Goal: Task Accomplishment & Management: Complete application form

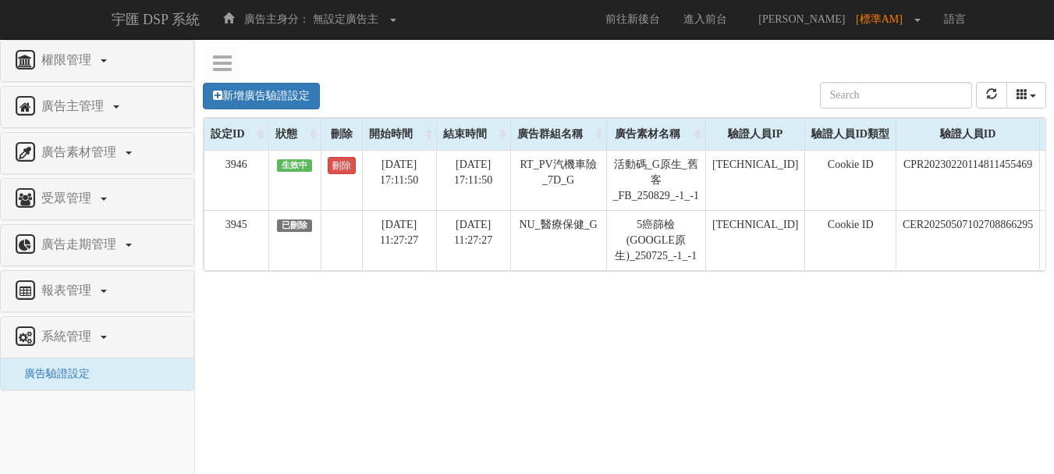
scroll to position [0, 154]
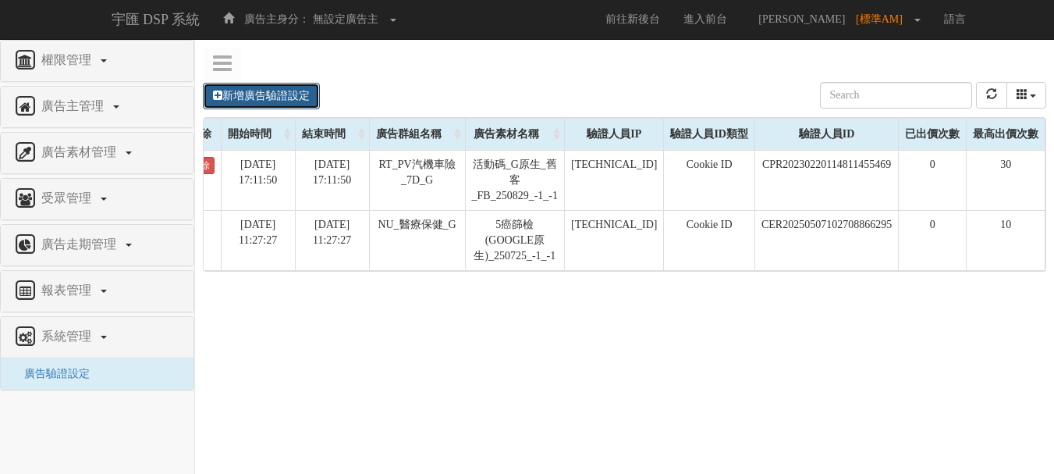
click at [297, 91] on link "新增廣告驗證設定" at bounding box center [261, 96] width 117 height 27
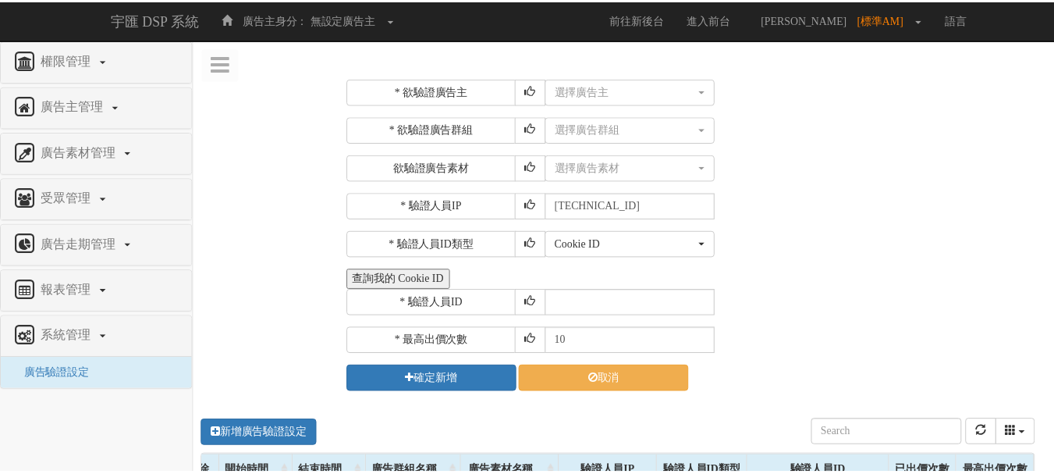
scroll to position [0, 143]
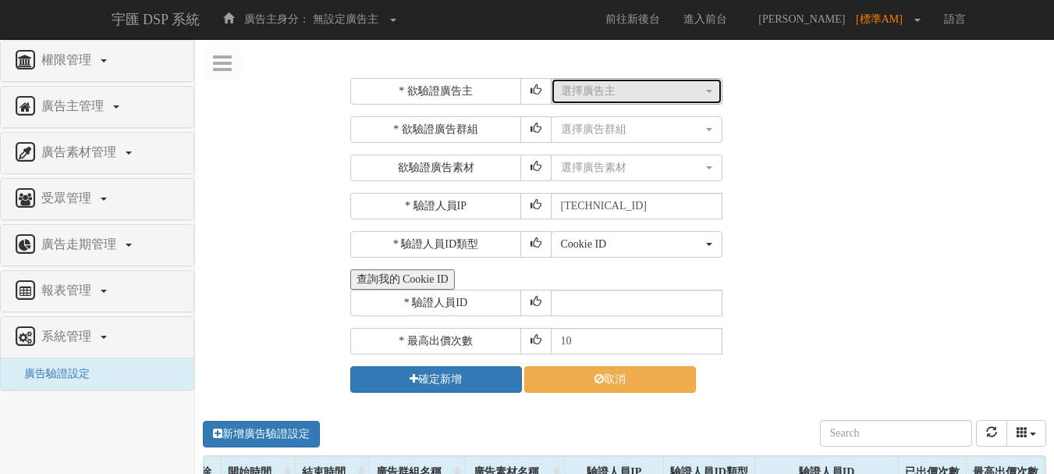
click at [597, 90] on div "選擇廣告主" at bounding box center [632, 91] width 142 height 16
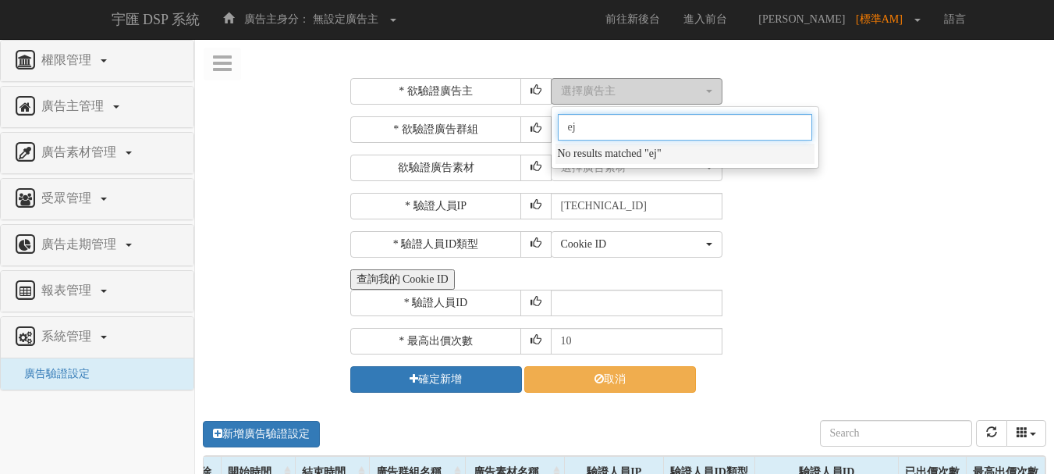
type input "e"
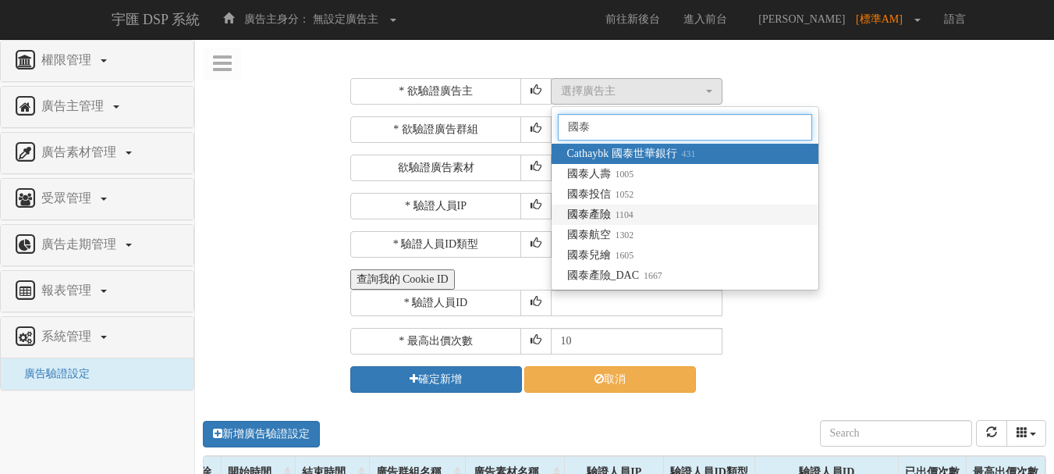
type input "國泰"
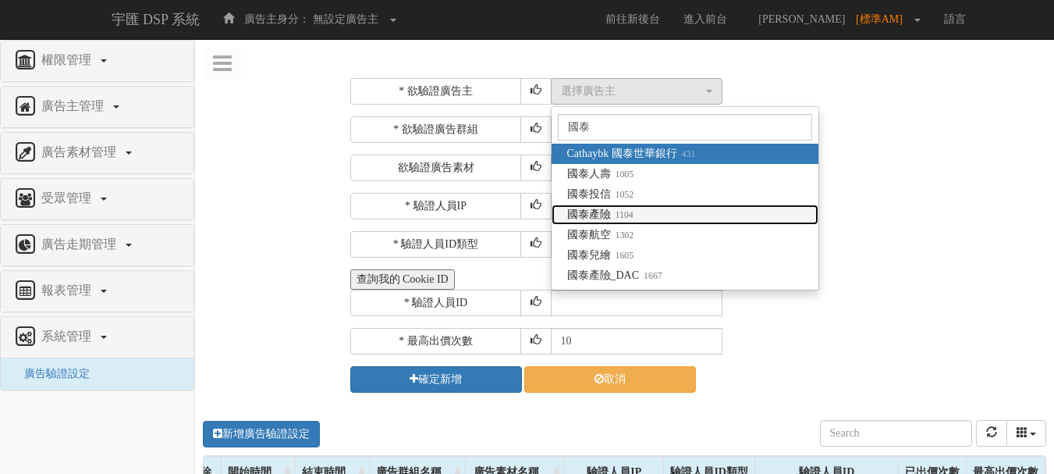
click at [644, 211] on link "國泰產險 1104" at bounding box center [685, 214] width 267 height 20
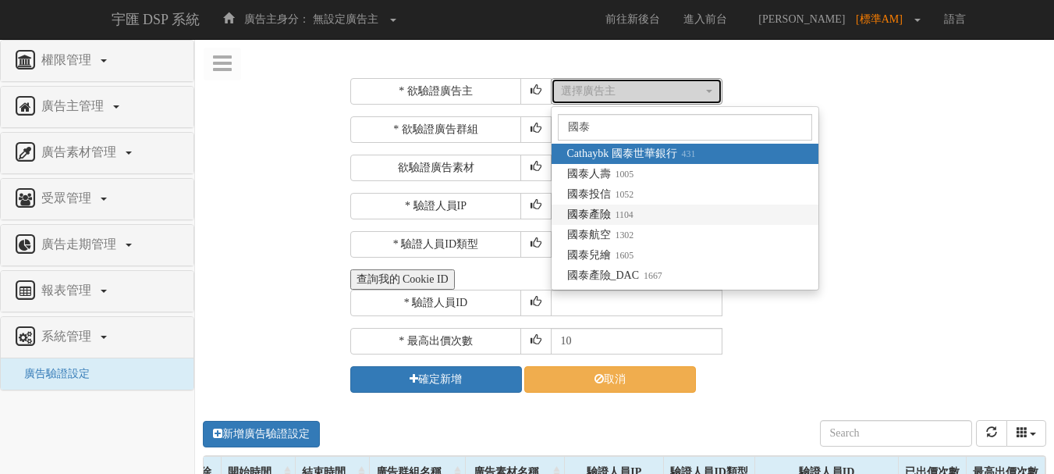
select select "1104"
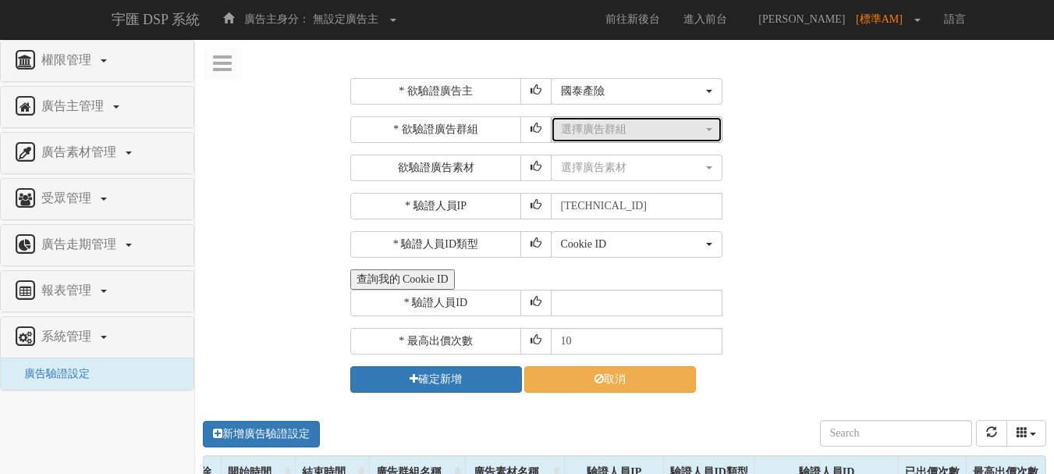
click at [618, 130] on div "選擇廣告群組" at bounding box center [632, 130] width 142 height 16
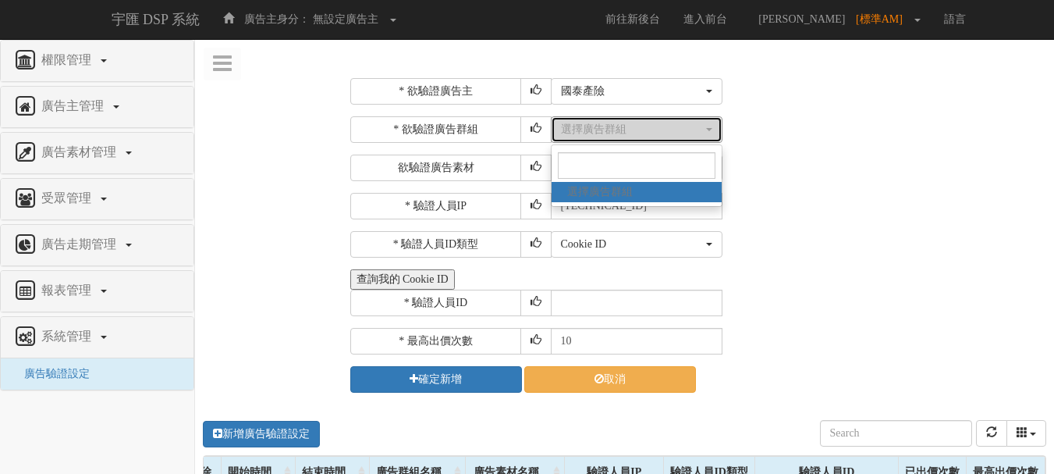
click at [606, 130] on div "選擇廣告群組" at bounding box center [632, 130] width 142 height 16
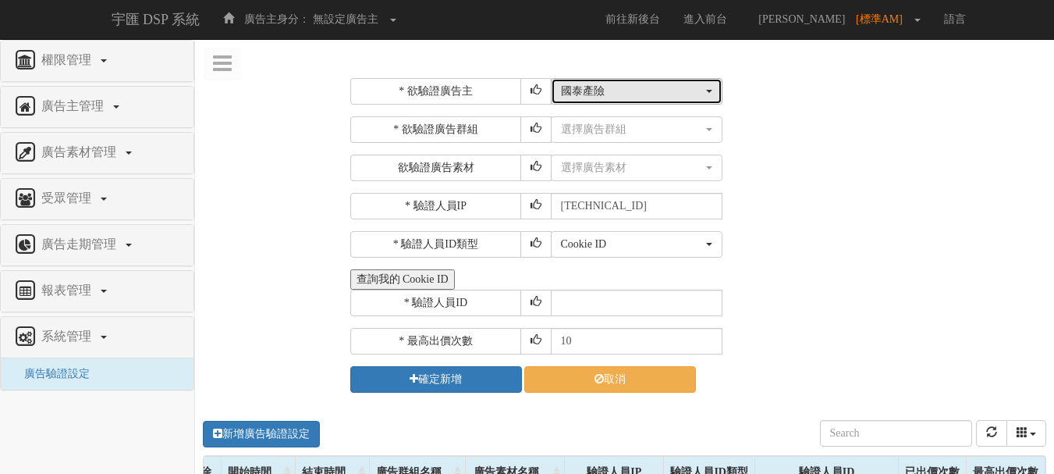
click at [615, 91] on div "國泰產險" at bounding box center [632, 91] width 142 height 16
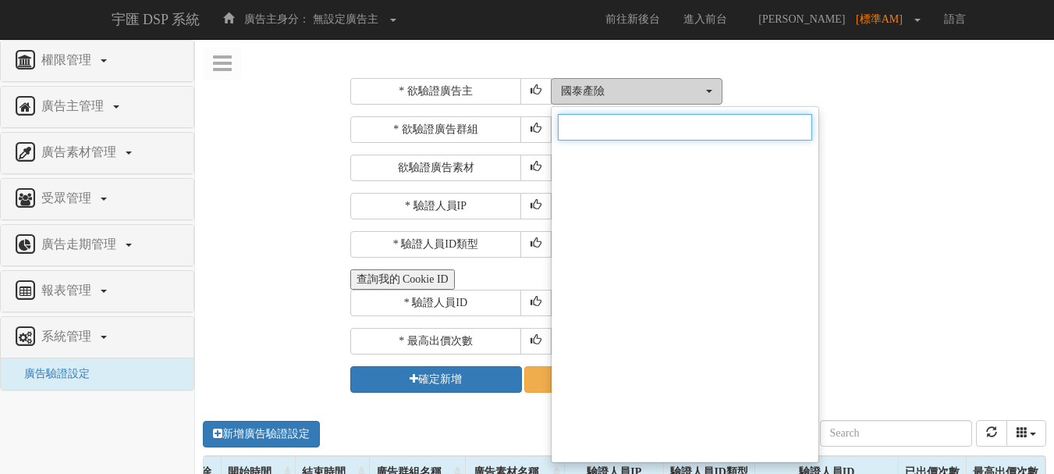
scroll to position [5250, 0]
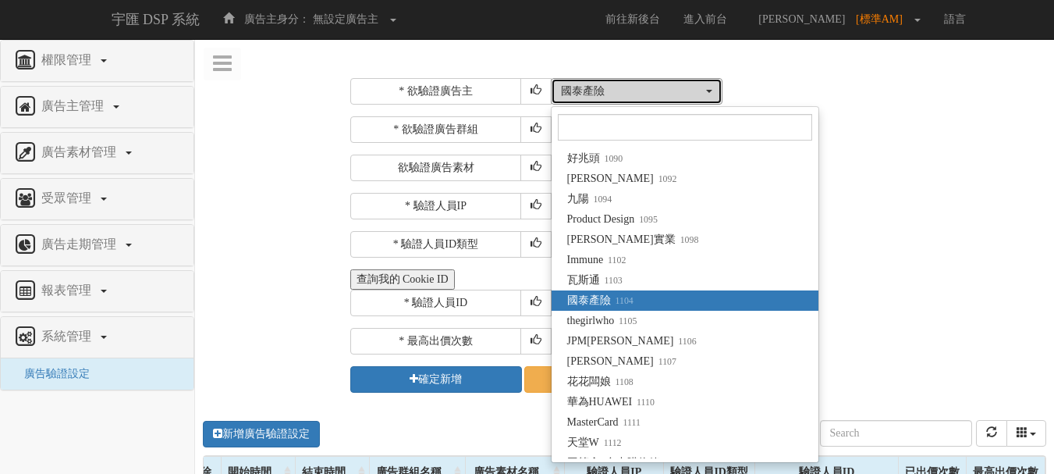
click at [615, 91] on div "國泰產險" at bounding box center [632, 91] width 142 height 16
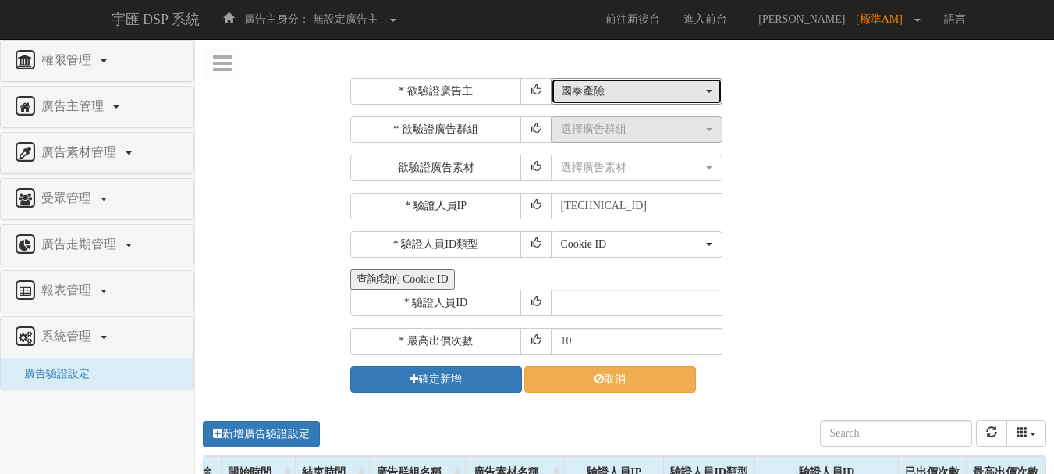
scroll to position [0, 0]
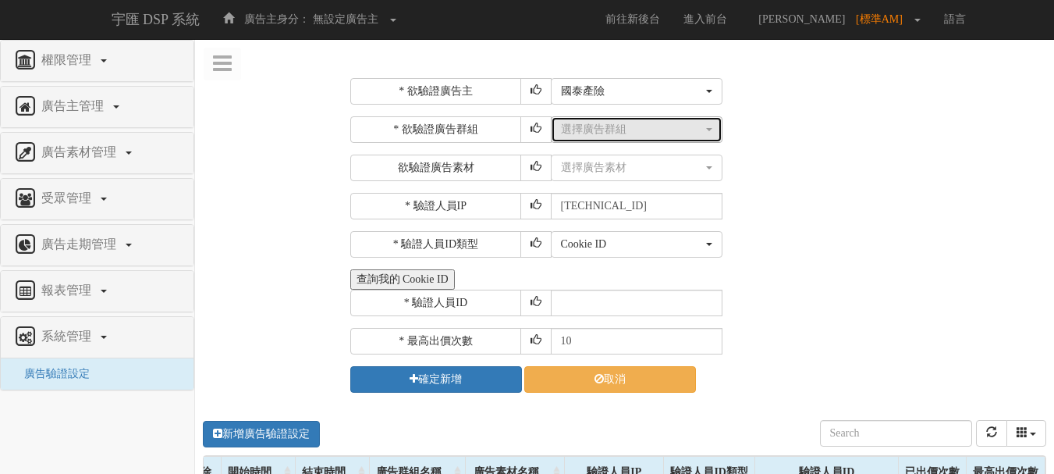
click at [606, 124] on div "選擇廣告群組" at bounding box center [632, 130] width 142 height 16
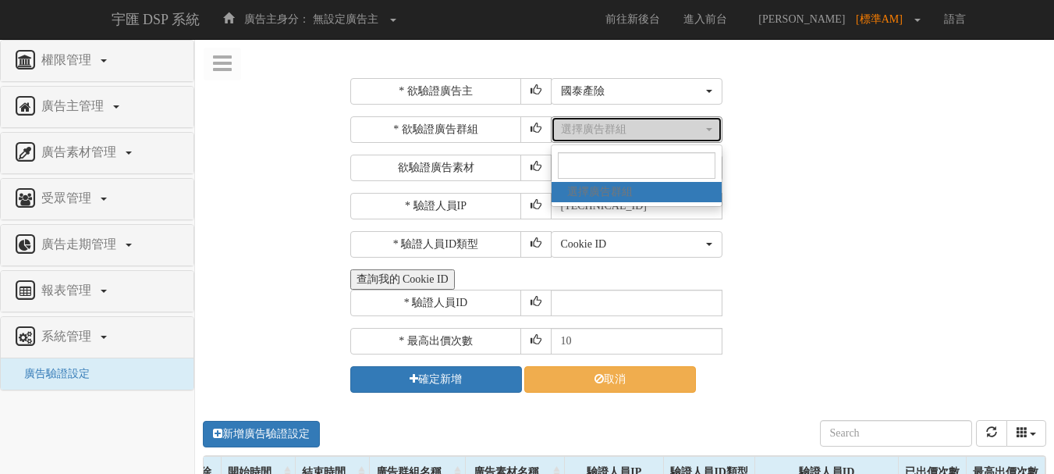
click at [606, 124] on div "選擇廣告群組" at bounding box center [632, 130] width 142 height 16
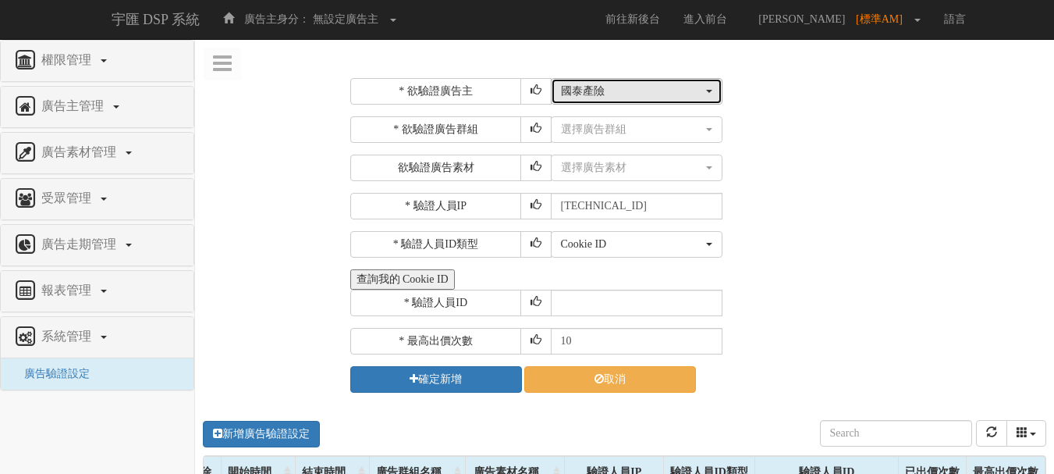
click at [606, 91] on div "國泰產險" at bounding box center [632, 91] width 142 height 16
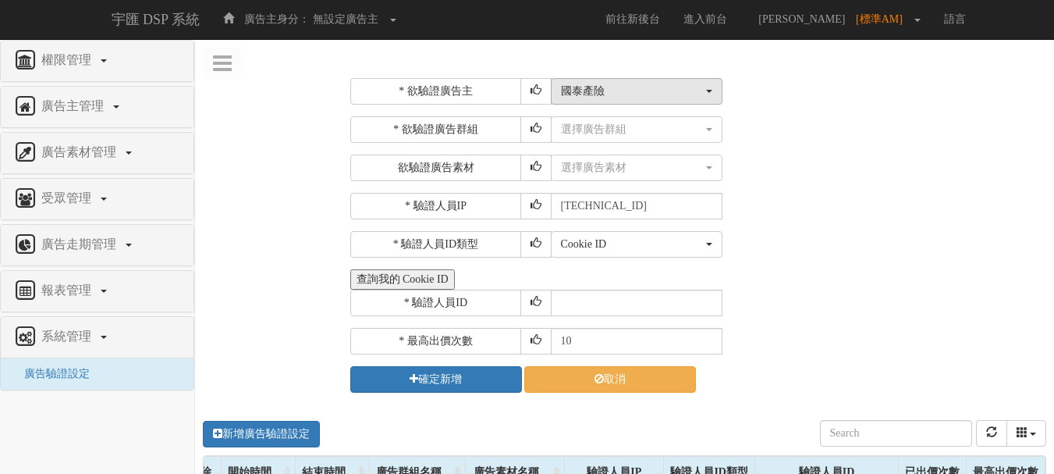
scroll to position [5250, 0]
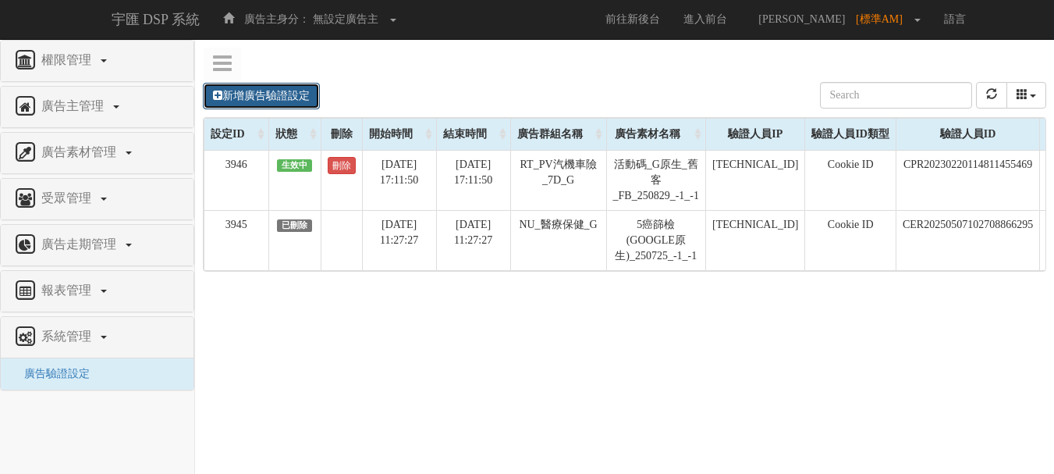
click at [268, 89] on link "新增廣告驗證設定" at bounding box center [261, 96] width 117 height 27
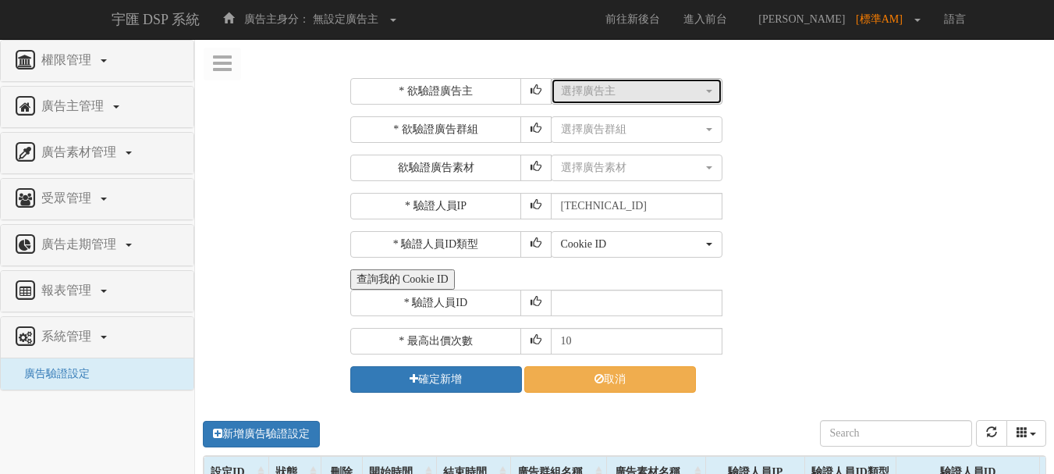
click at [585, 85] on div "選擇廣告主" at bounding box center [632, 91] width 142 height 16
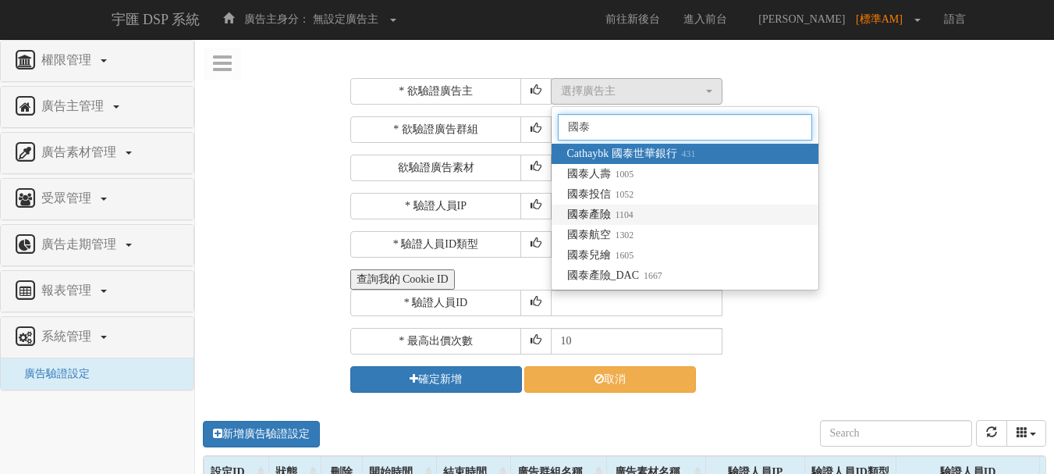
type input "國泰"
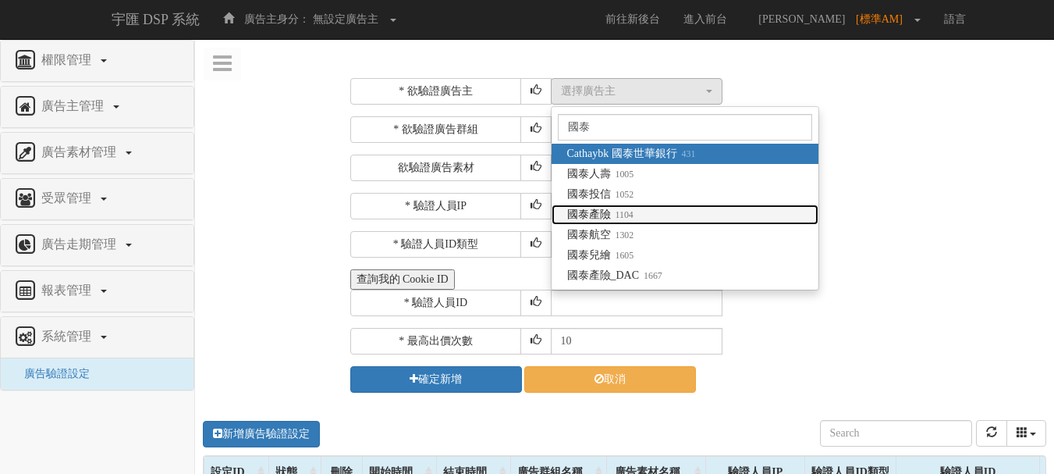
click at [619, 208] on span "國泰產險 1104" at bounding box center [600, 215] width 66 height 16
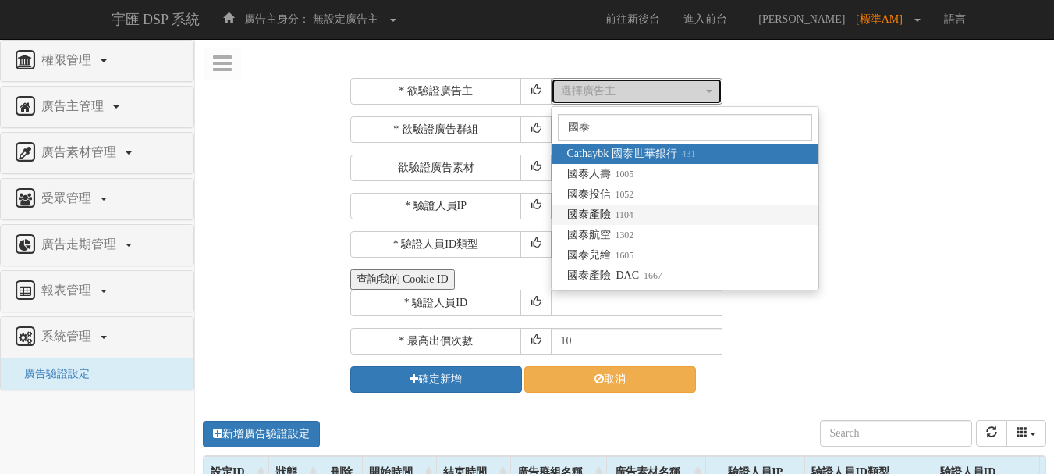
select select "1104"
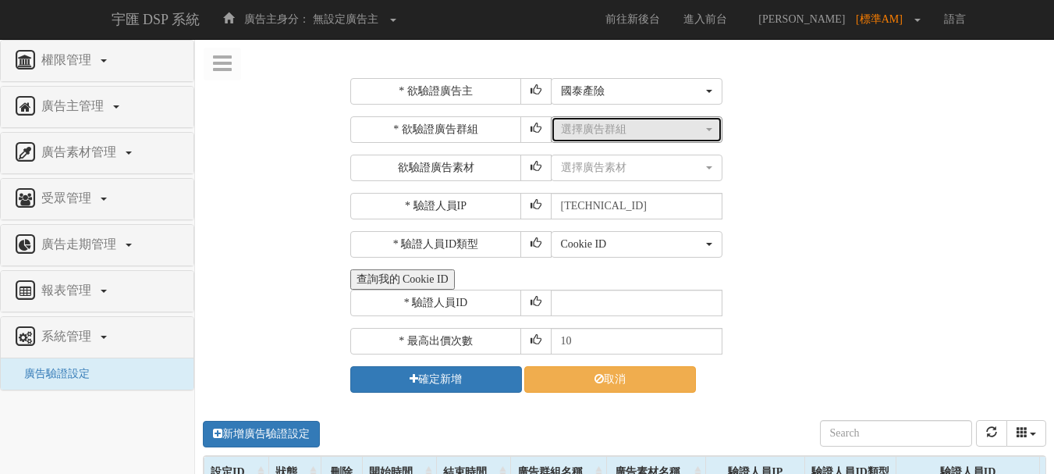
click at [627, 131] on div "選擇廣告群組" at bounding box center [632, 130] width 142 height 16
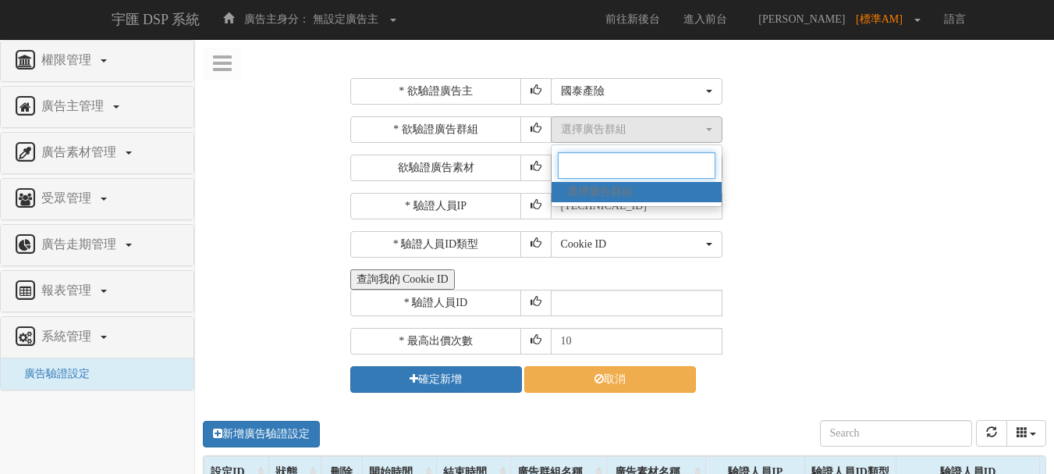
click at [620, 165] on input "Search" at bounding box center [637, 165] width 158 height 27
click at [740, 171] on div "選擇廣告素材 不指定素材 12月限時活動_1206_Banner_300_250 12月限時活動_1206_Banner_728_90 12月限時活動_120…" at bounding box center [797, 167] width 492 height 27
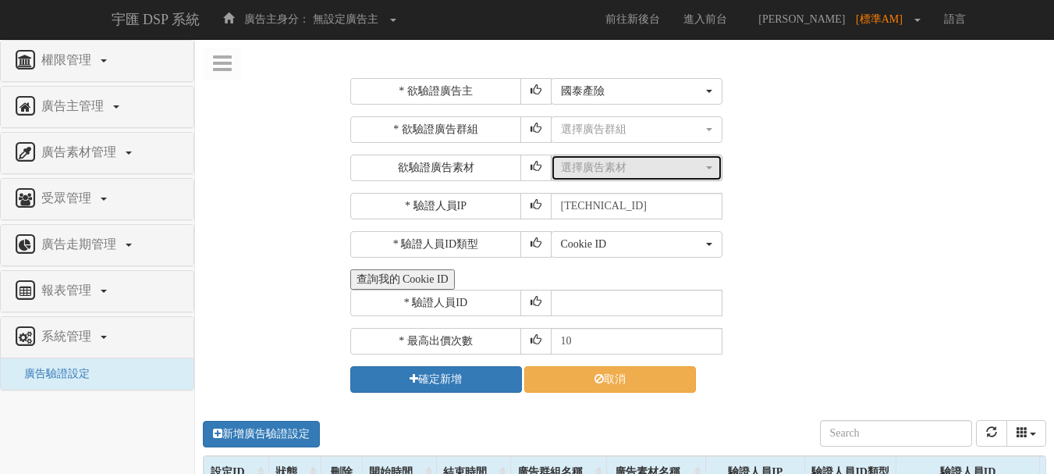
click at [662, 173] on div "選擇廣告素材" at bounding box center [632, 168] width 142 height 16
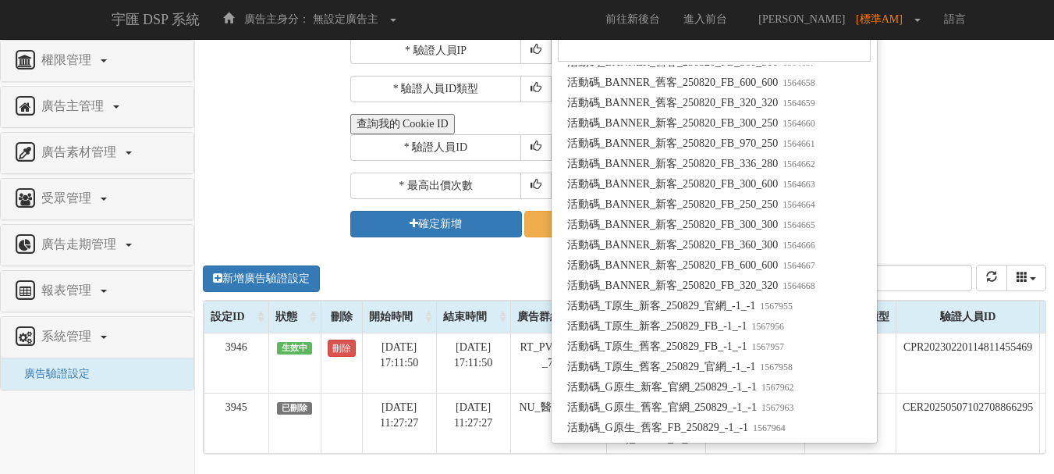
scroll to position [156, 0]
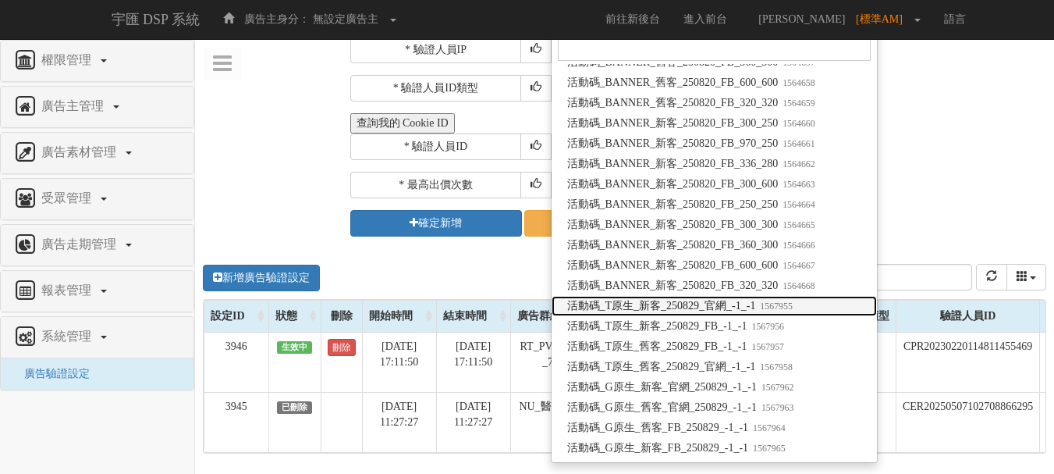
click at [662, 305] on span "活動碼_T原生_新客_250829_官網_-1_-1 1567955" at bounding box center [680, 306] width 226 height 16
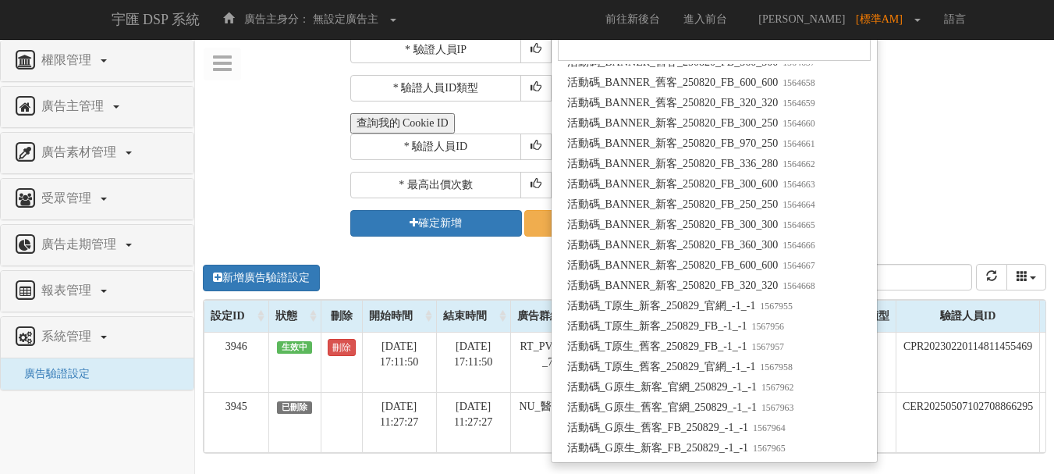
select select "1567955"
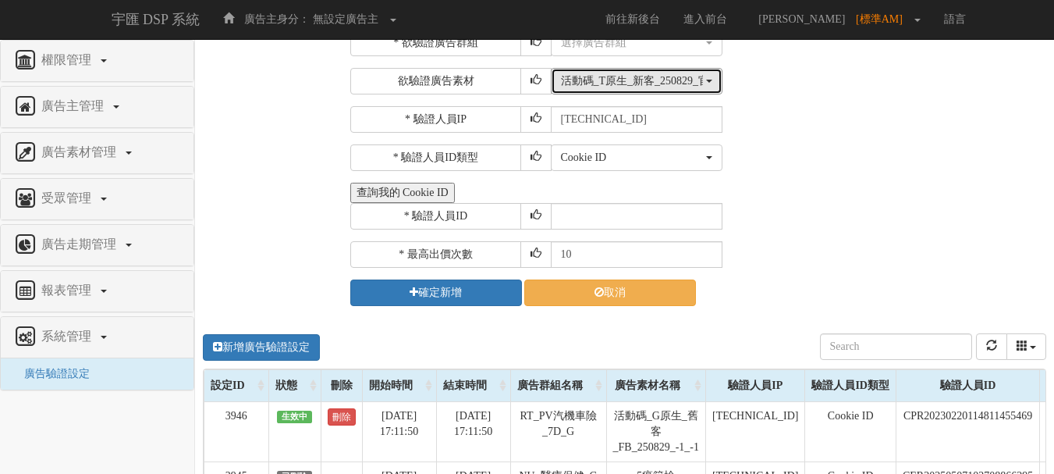
scroll to position [0, 0]
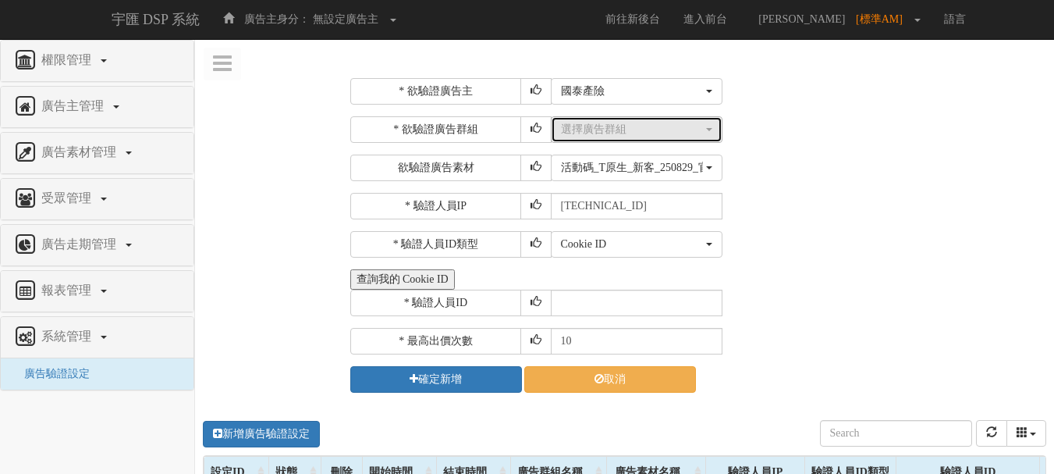
click at [628, 124] on div "選擇廣告群組" at bounding box center [632, 130] width 142 height 16
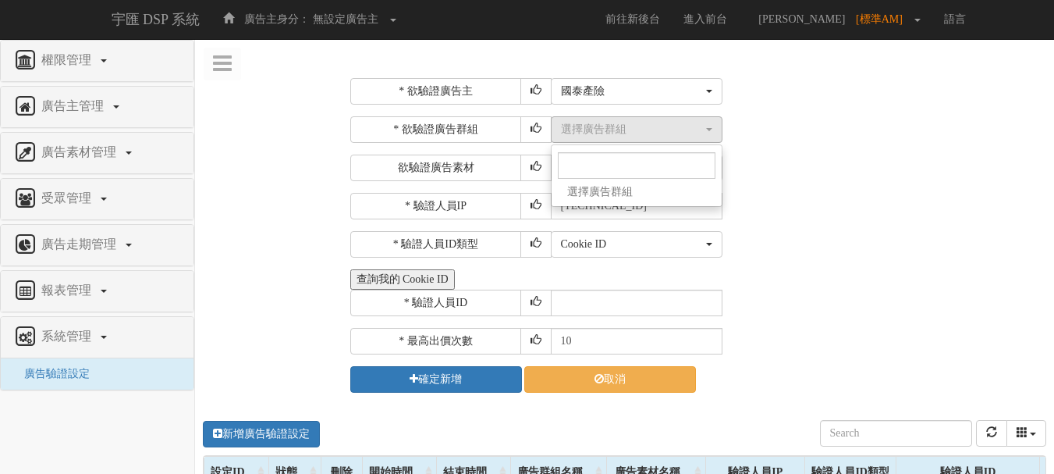
click at [602, 185] on span "選擇廣告群組" at bounding box center [600, 192] width 66 height 16
drag, startPoint x: 600, startPoint y: 194, endPoint x: 608, endPoint y: 151, distance: 43.6
click at [600, 185] on span "選擇廣告群組" at bounding box center [600, 192] width 66 height 16
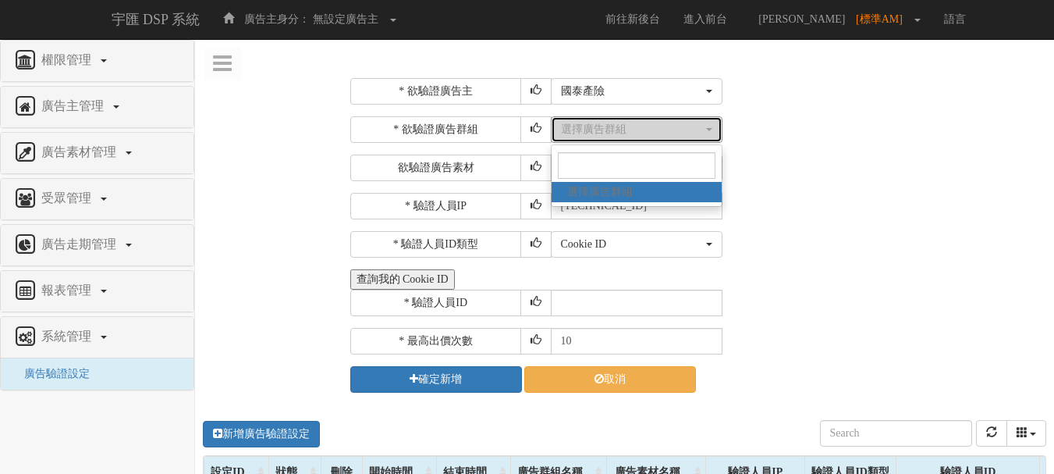
click at [613, 130] on div "選擇廣告群組" at bounding box center [632, 130] width 142 height 16
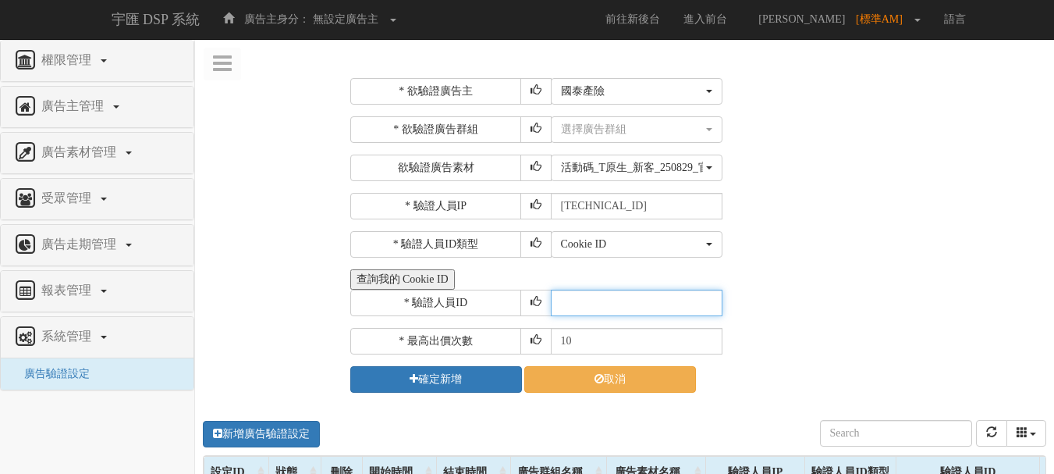
click at [591, 302] on input "text" at bounding box center [637, 302] width 172 height 27
type input "CER20250507102708866295"
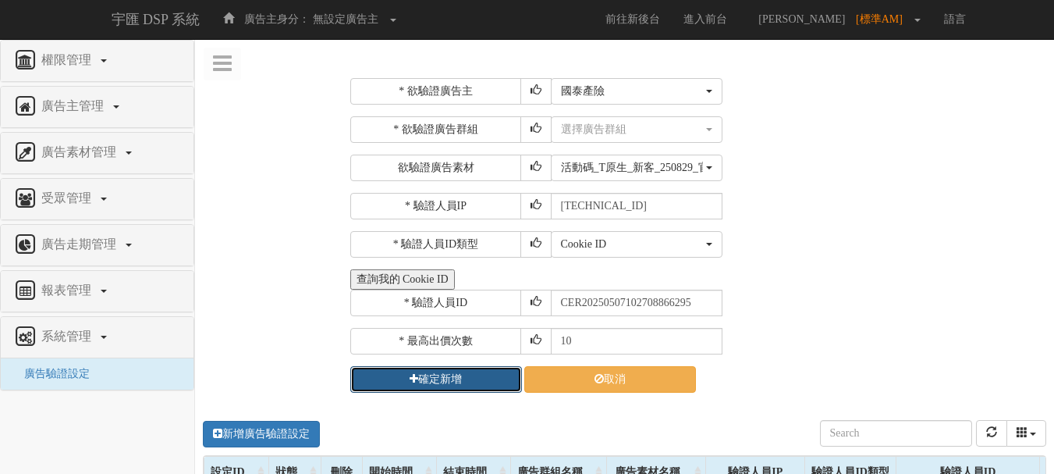
click at [461, 383] on button "確定新增" at bounding box center [436, 379] width 172 height 27
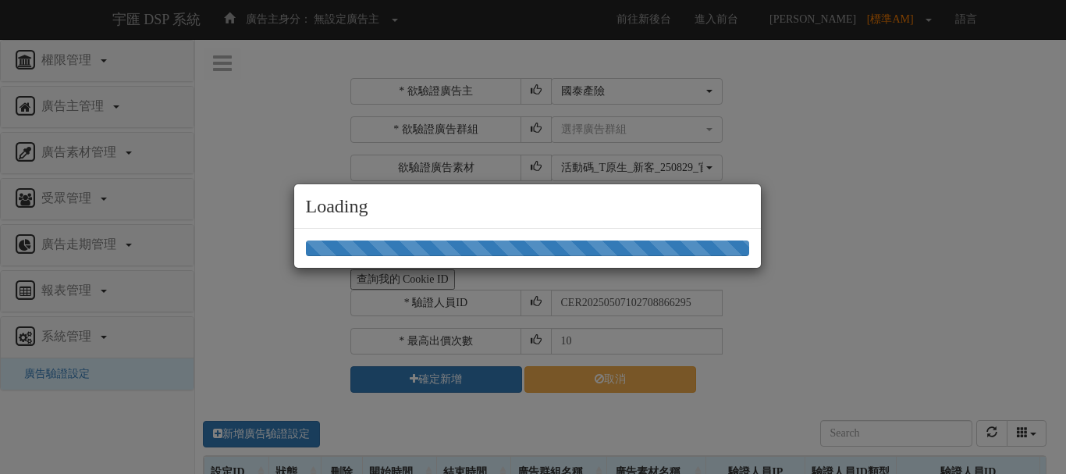
select select "1104"
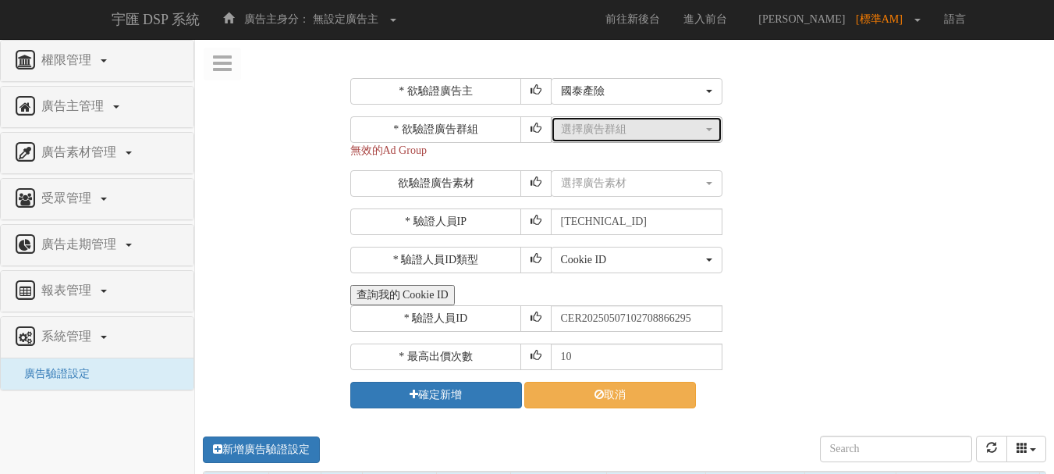
click at [601, 127] on div "選擇廣告群組" at bounding box center [632, 130] width 142 height 16
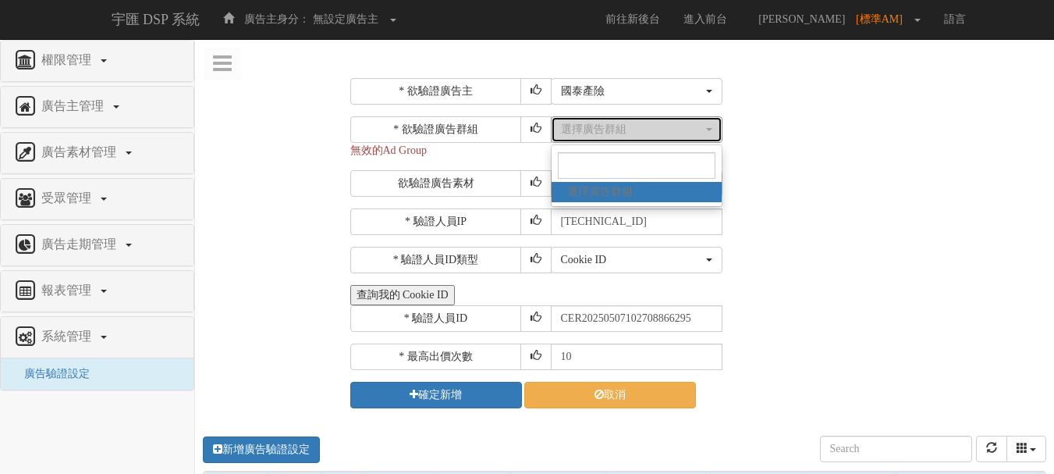
click at [605, 126] on div "選擇廣告群組" at bounding box center [632, 130] width 142 height 16
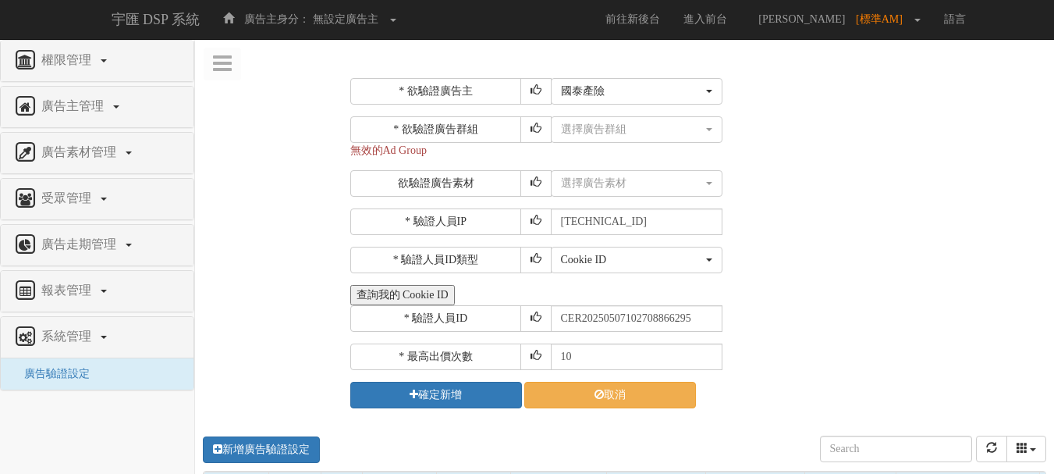
click at [745, 150] on div "* 欲驗證廣告群組 選擇廣告群組 選擇廣告群組 選擇廣告群組 無效的Ad Group" at bounding box center [696, 137] width 693 height 42
click at [665, 132] on div "選擇廣告群組" at bounding box center [632, 130] width 142 height 16
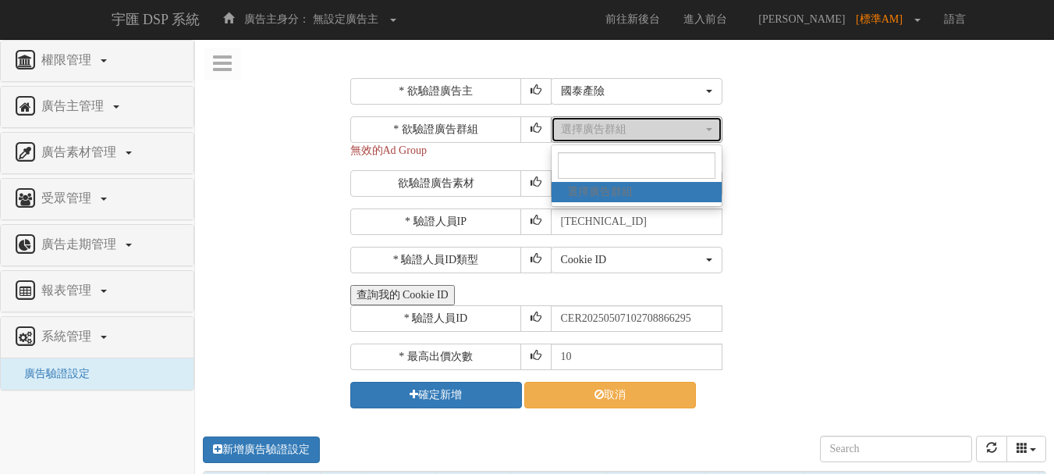
click at [665, 132] on div "選擇廣告群組" at bounding box center [632, 130] width 142 height 16
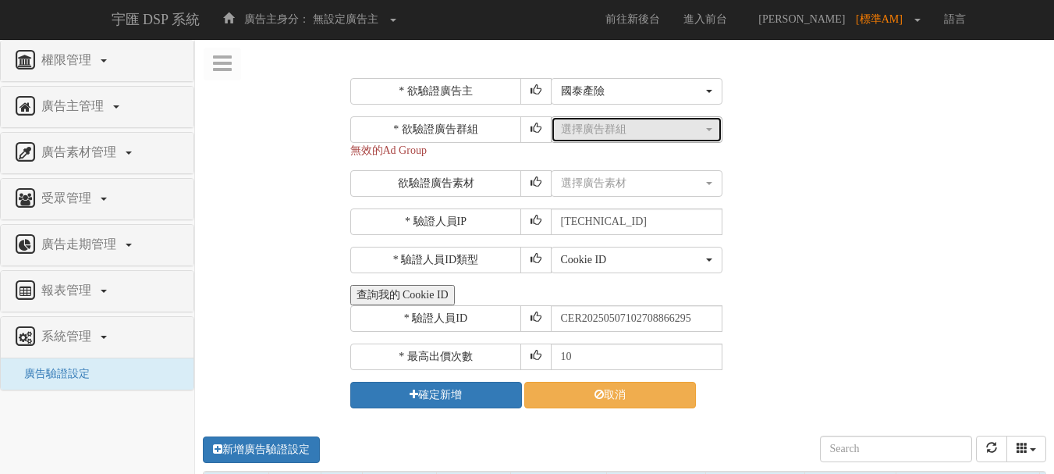
click at [665, 132] on div "選擇廣告群組" at bounding box center [632, 130] width 142 height 16
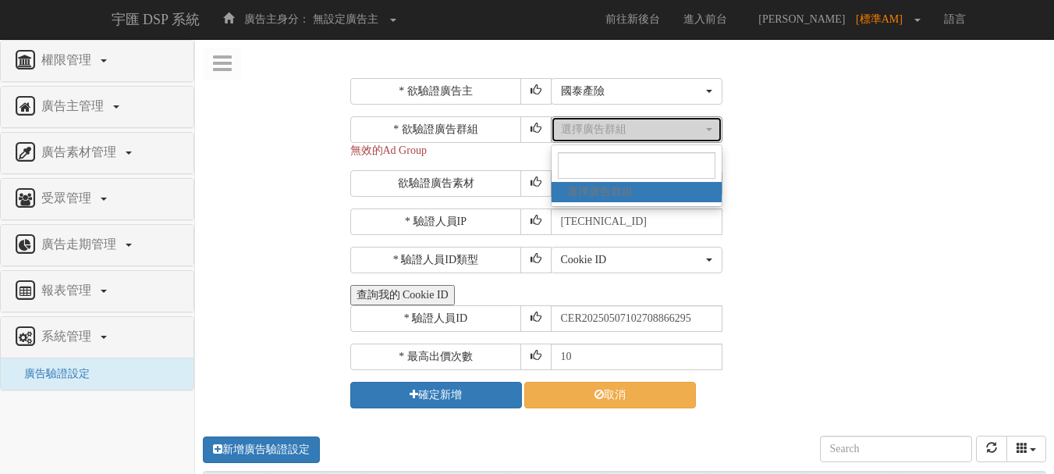
click at [665, 132] on div "選擇廣告群組" at bounding box center [632, 130] width 142 height 16
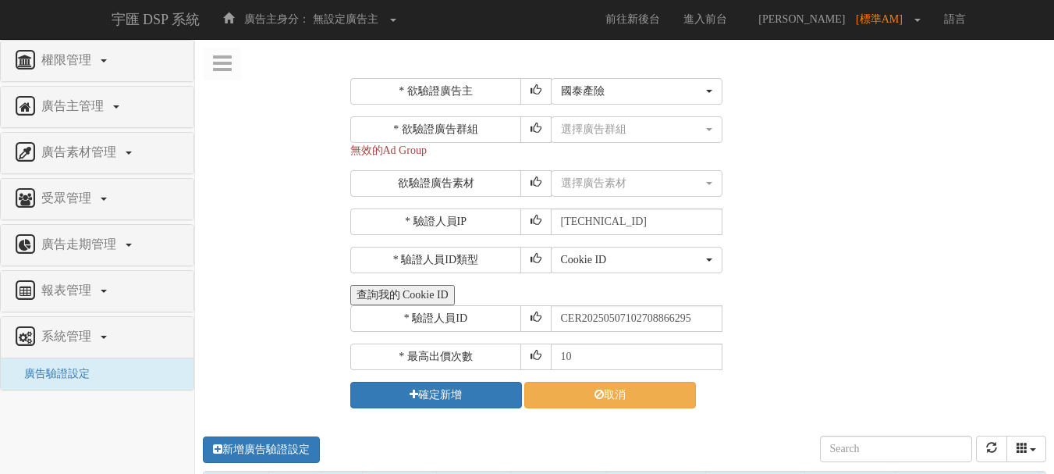
click at [745, 143] on div "* 欲驗證廣告群組 選擇廣告群組 選擇廣告群組 選擇廣告群組 無效的Ad Group" at bounding box center [696, 137] width 693 height 42
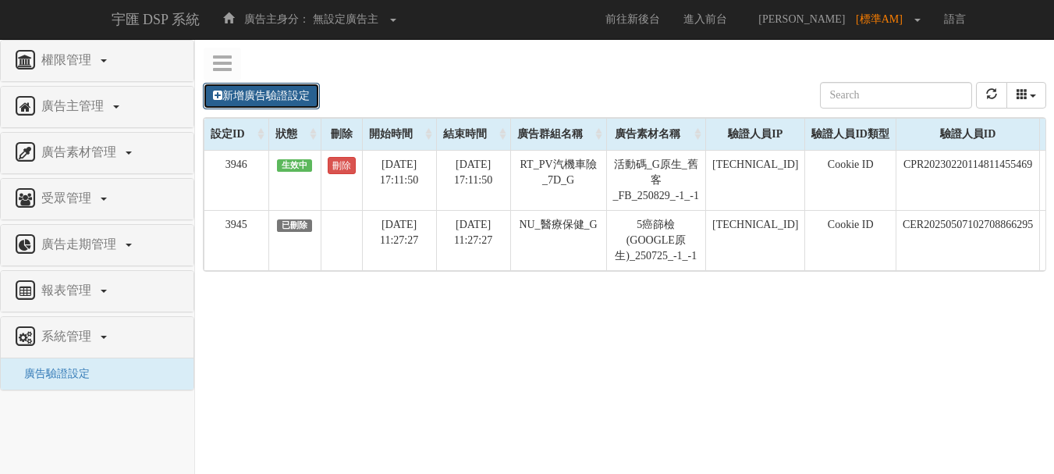
click at [261, 94] on link "新增廣告驗證設定" at bounding box center [261, 96] width 117 height 27
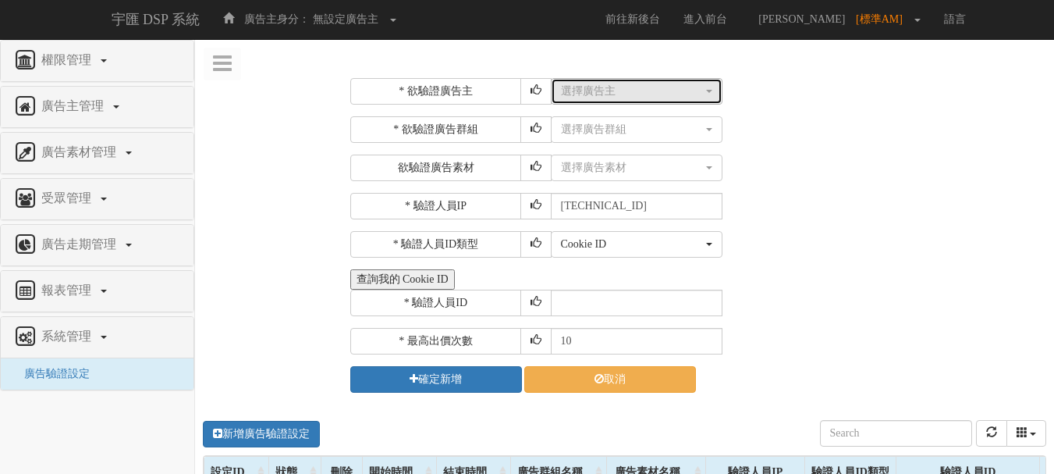
click at [599, 88] on div "選擇廣告主" at bounding box center [632, 91] width 142 height 16
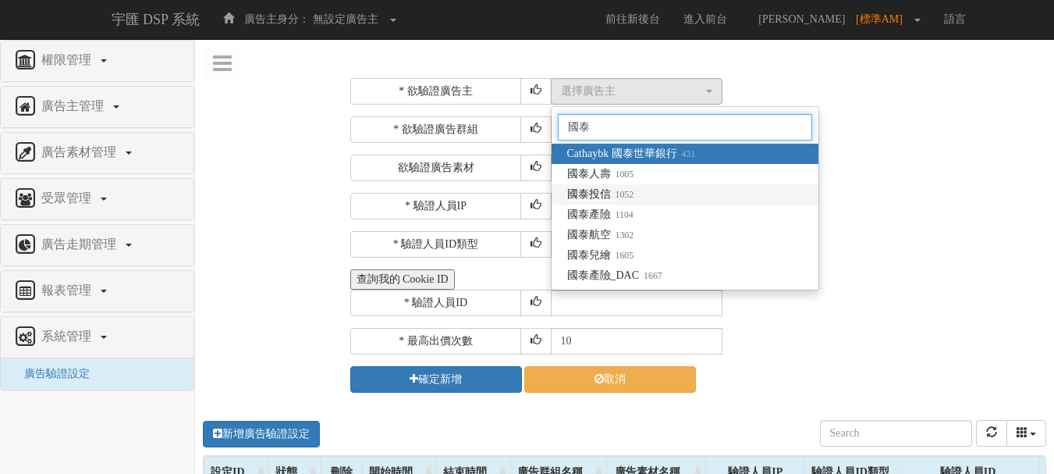
type input "國泰"
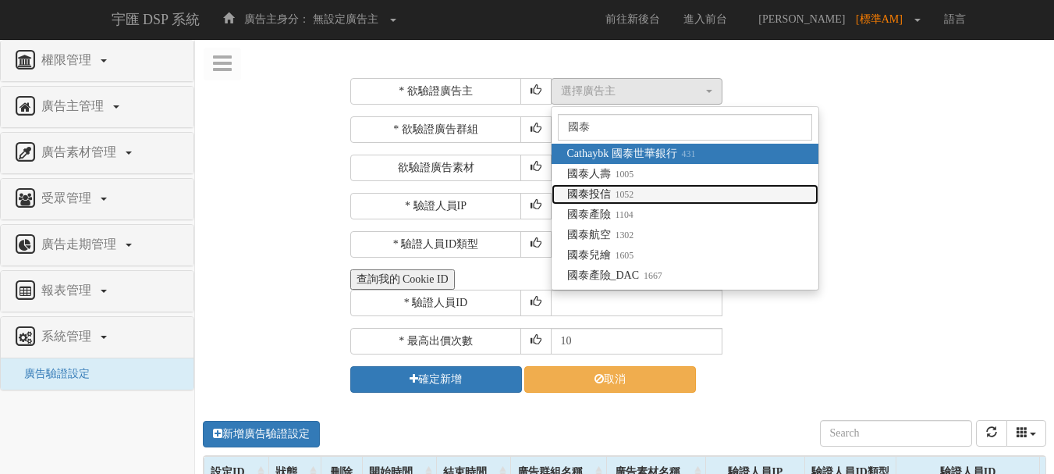
click at [634, 196] on small "1052" at bounding box center [622, 194] width 23 height 11
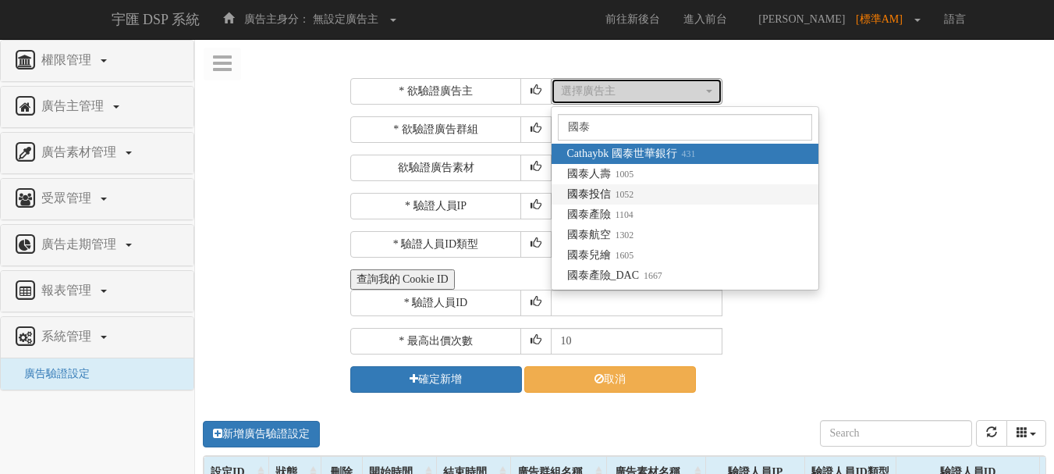
select select "1052"
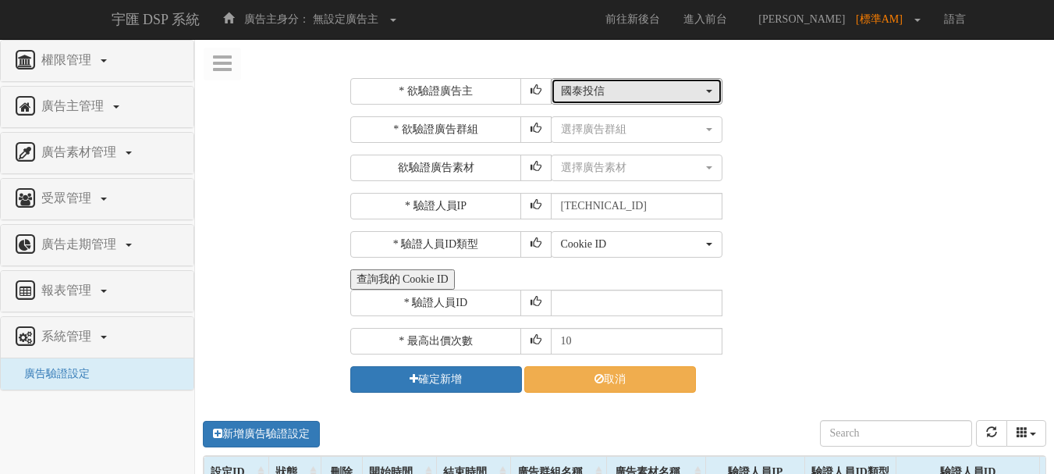
click at [637, 97] on div "國泰投信" at bounding box center [632, 91] width 142 height 16
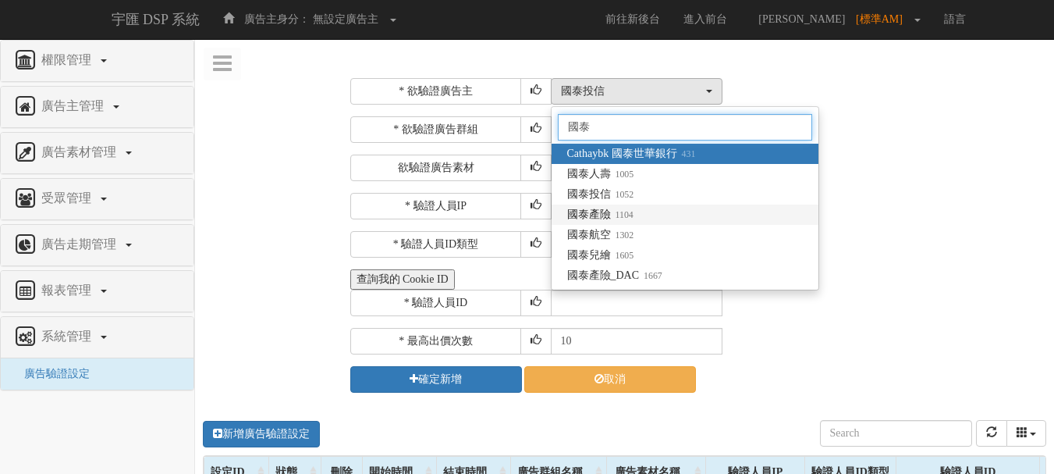
type input "國泰"
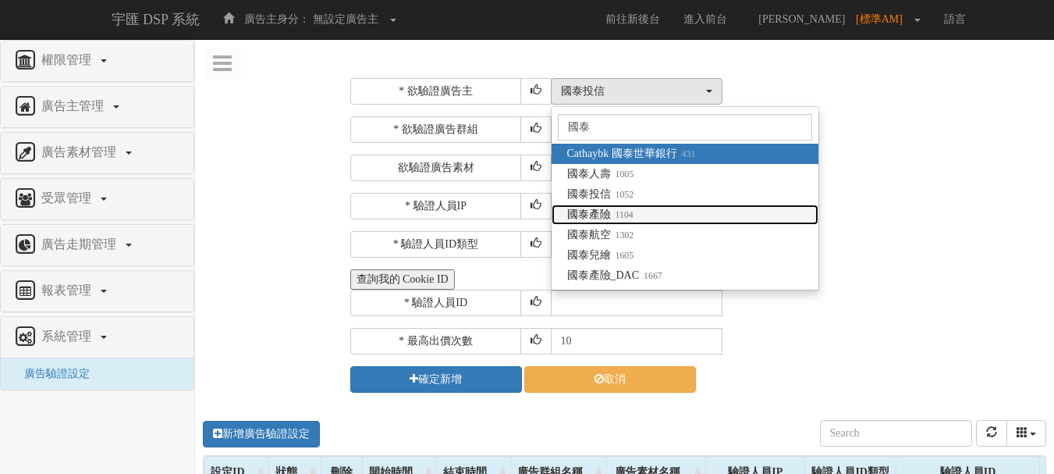
click at [615, 218] on small "1104" at bounding box center [622, 214] width 23 height 11
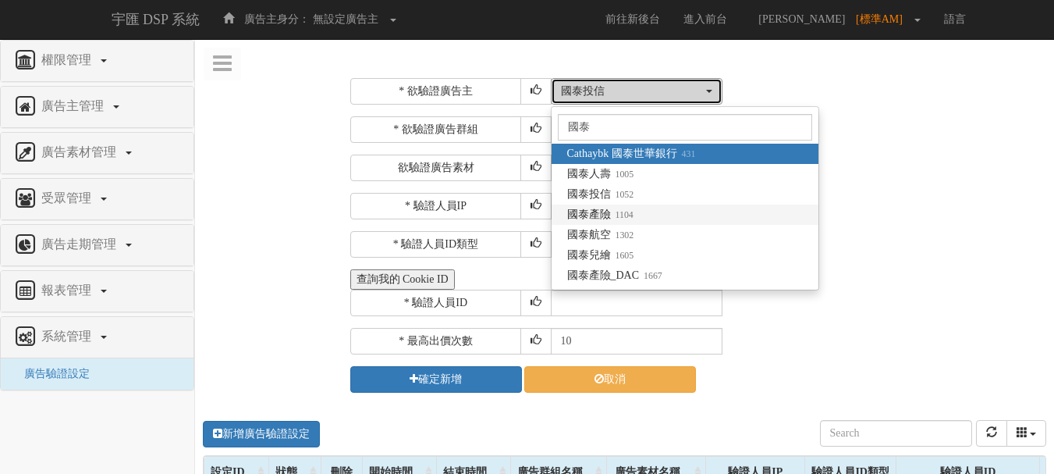
select select "1104"
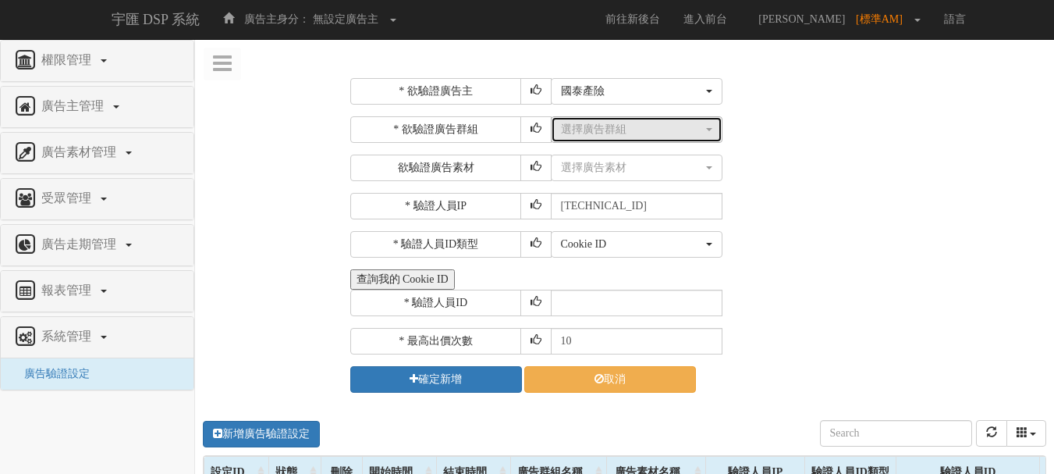
click at [624, 129] on div "選擇廣告群組" at bounding box center [632, 130] width 142 height 16
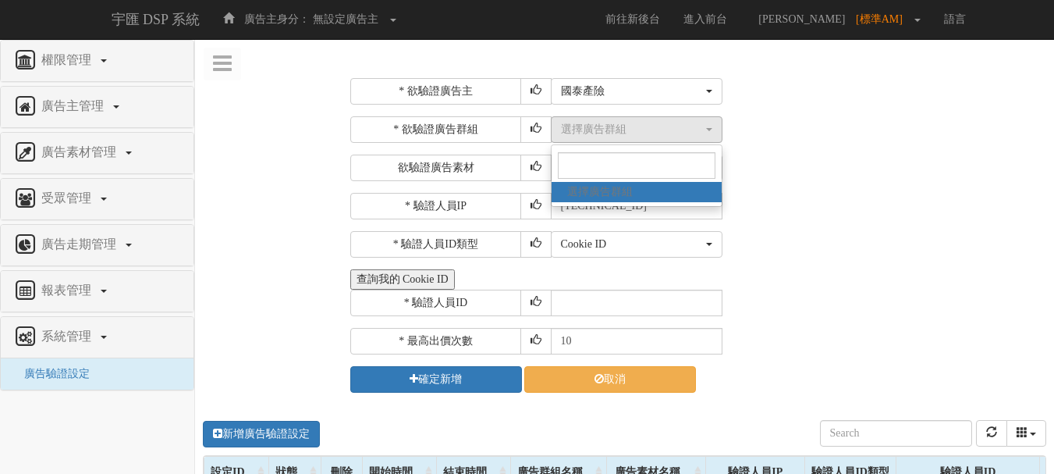
click at [797, 176] on div "選擇廣告素材 不指定素材 12月限時活動_1206_Banner_300_250 12月限時活動_1206_Banner_728_90 12月限時活動_120…" at bounding box center [797, 167] width 492 height 27
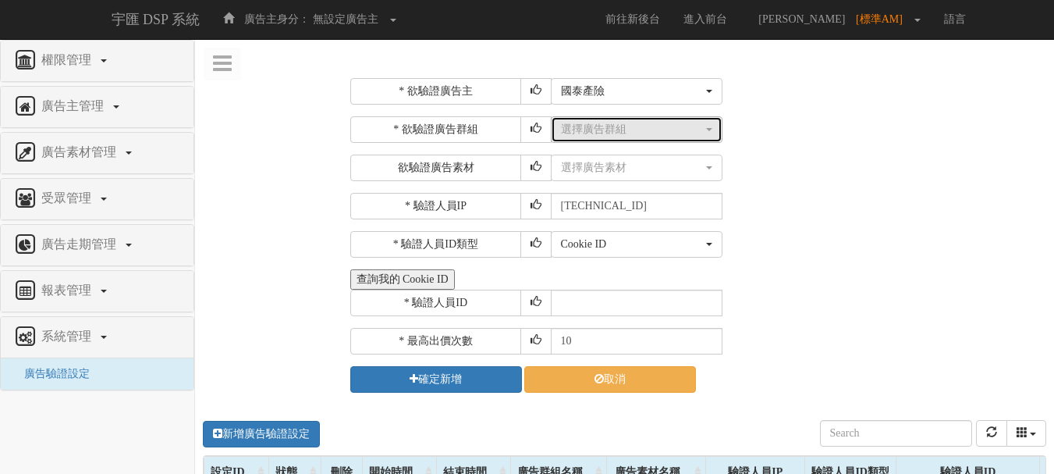
click at [683, 129] on div "選擇廣告群組" at bounding box center [632, 130] width 142 height 16
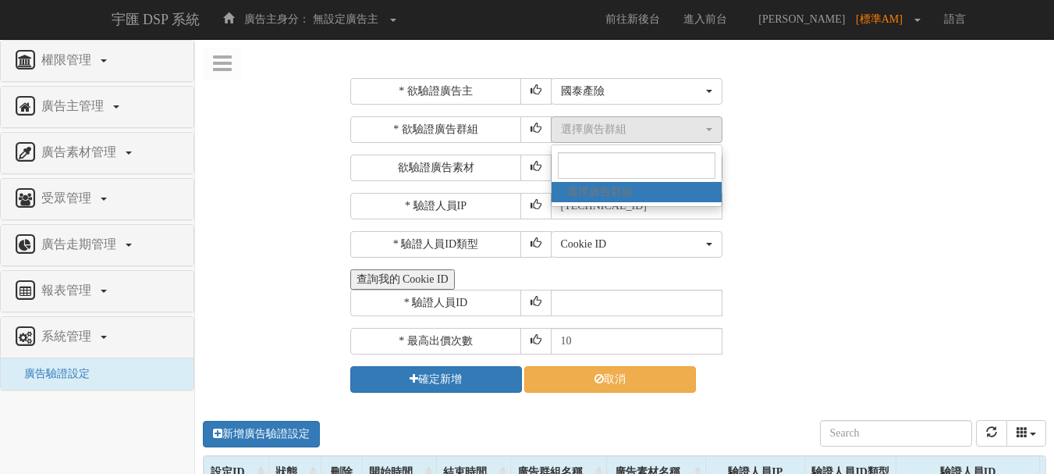
click at [879, 203] on div "* 驗證人員IP 211.72.129.170" at bounding box center [696, 206] width 693 height 27
